Goal: Feedback & Contribution: Leave review/rating

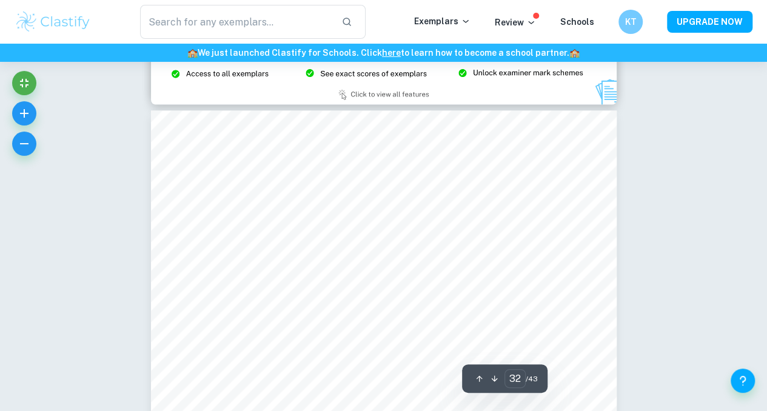
scroll to position [21794, 0]
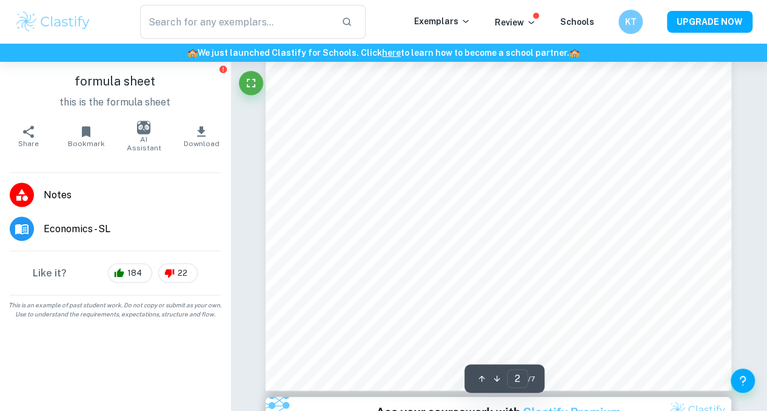
scroll to position [1110, 0]
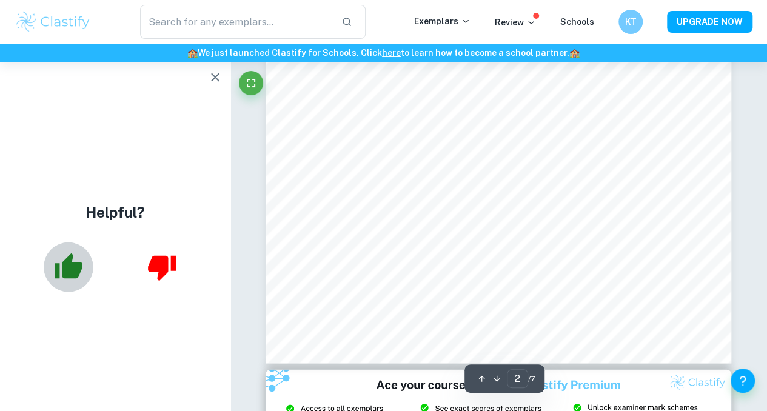
click at [62, 255] on icon "button" at bounding box center [68, 267] width 30 height 30
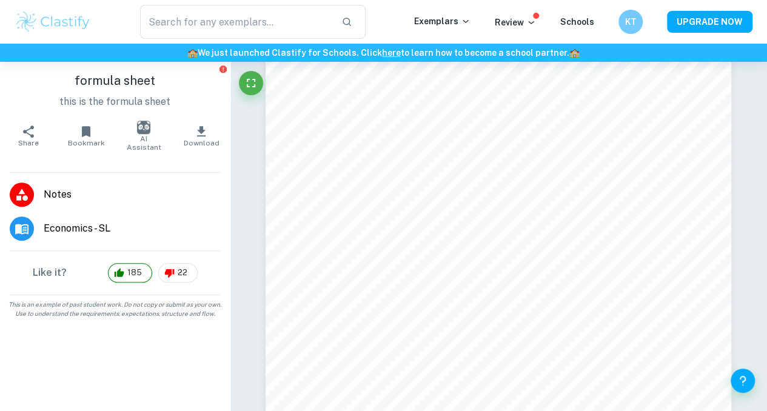
scroll to position [2869, 0]
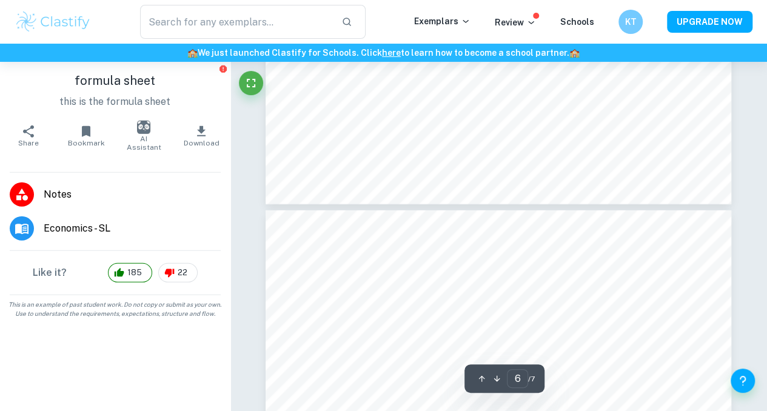
type input "7"
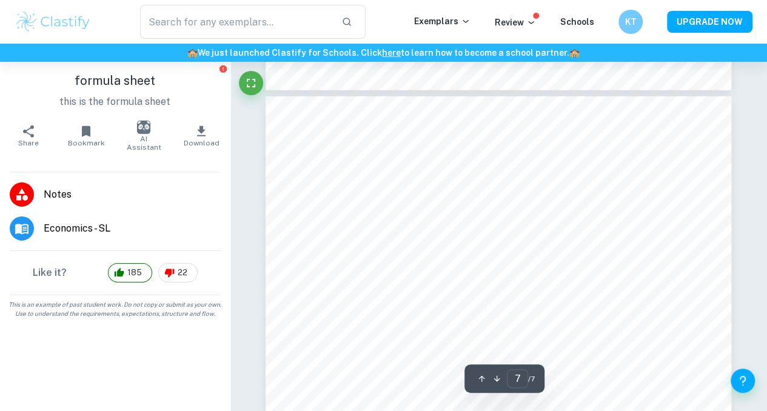
scroll to position [4117, 0]
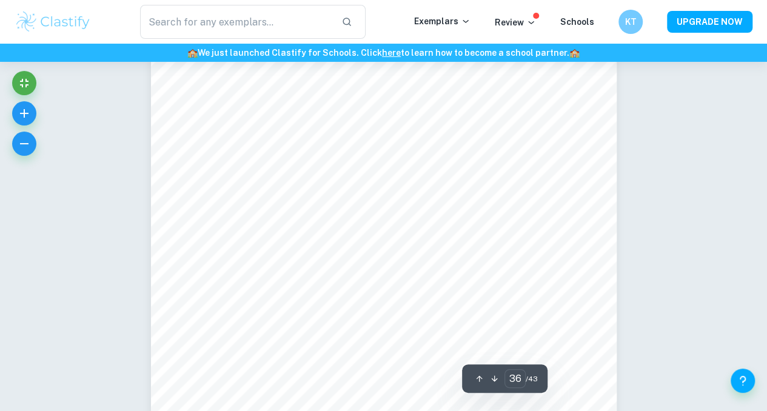
scroll to position [23955, 0]
